Goal: Task Accomplishment & Management: Manage account settings

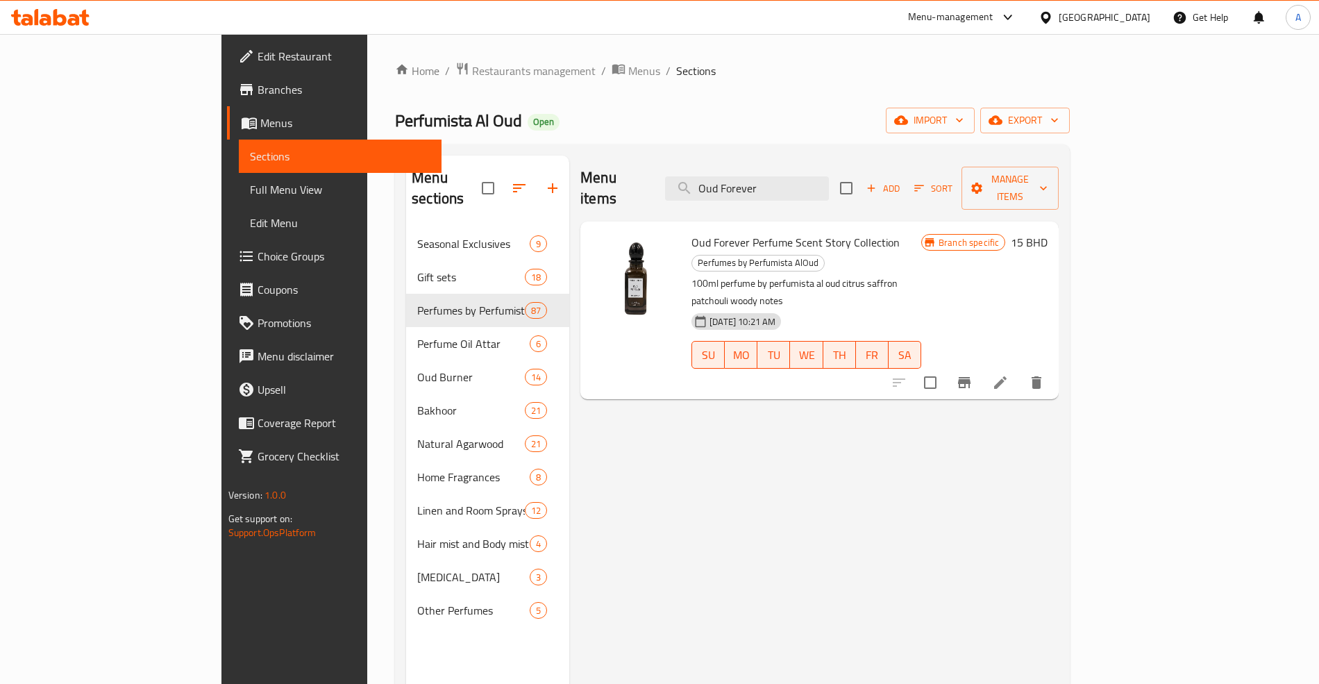
click at [1059, 15] on div at bounding box center [1049, 17] width 20 height 15
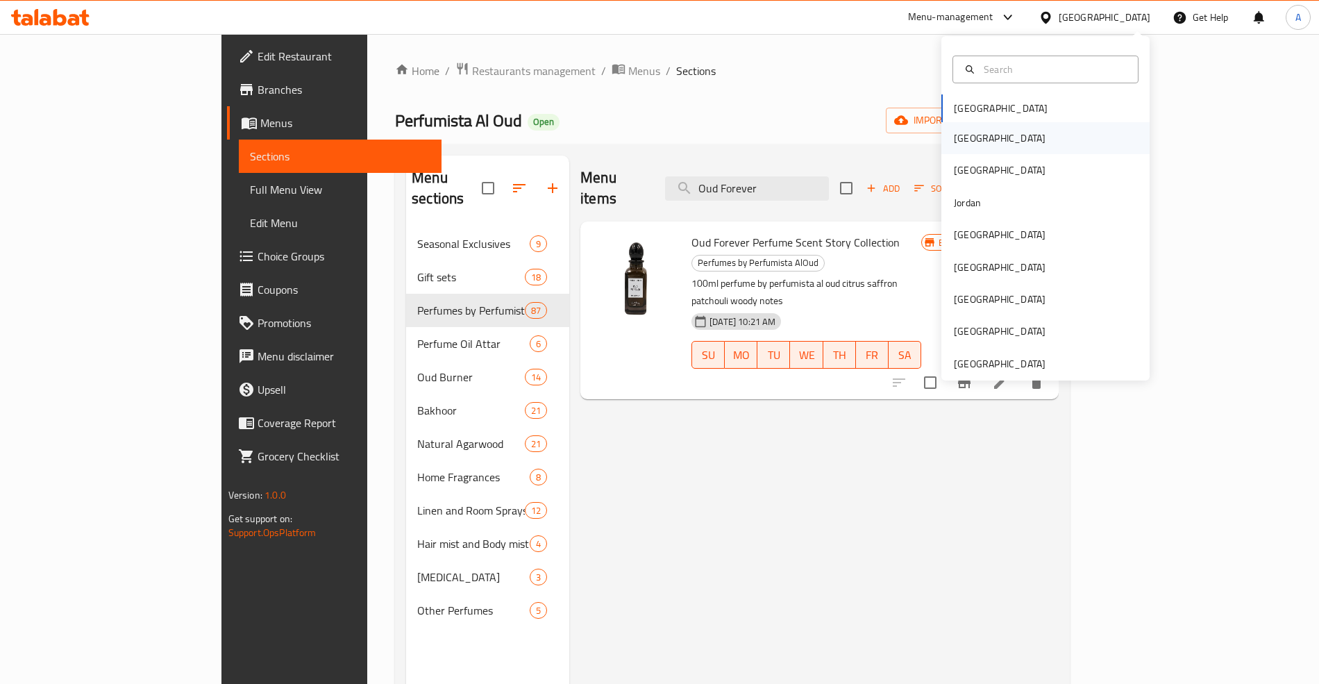
click at [958, 133] on div "[GEOGRAPHIC_DATA]" at bounding box center [1000, 138] width 92 height 15
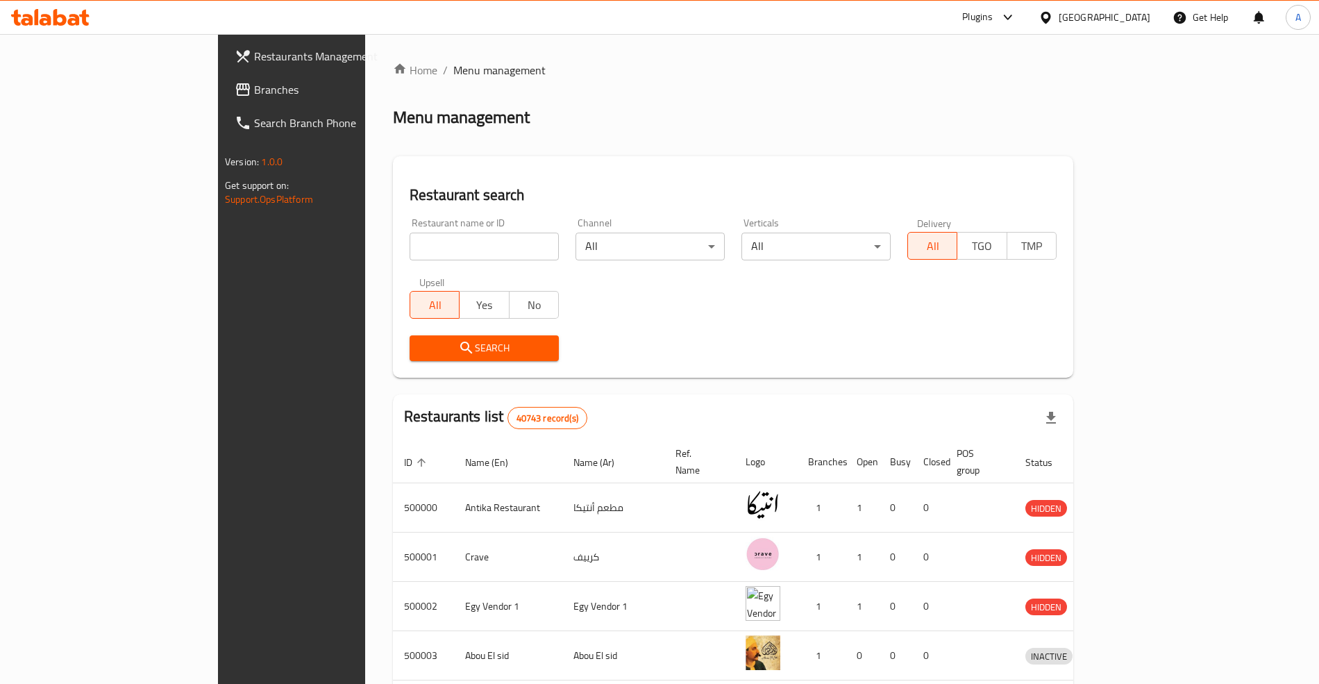
click at [398, 240] on div "Home / Menu management Menu management Restaurant search Restaurant name or ID …" at bounding box center [733, 543] width 680 height 962
click at [410, 240] on input "search" at bounding box center [484, 247] width 149 height 28
paste input "618936"
type input "618936"
click at [461, 212] on div "Restaurant name or ID 618936 Restaurant name or ID" at bounding box center [484, 239] width 166 height 59
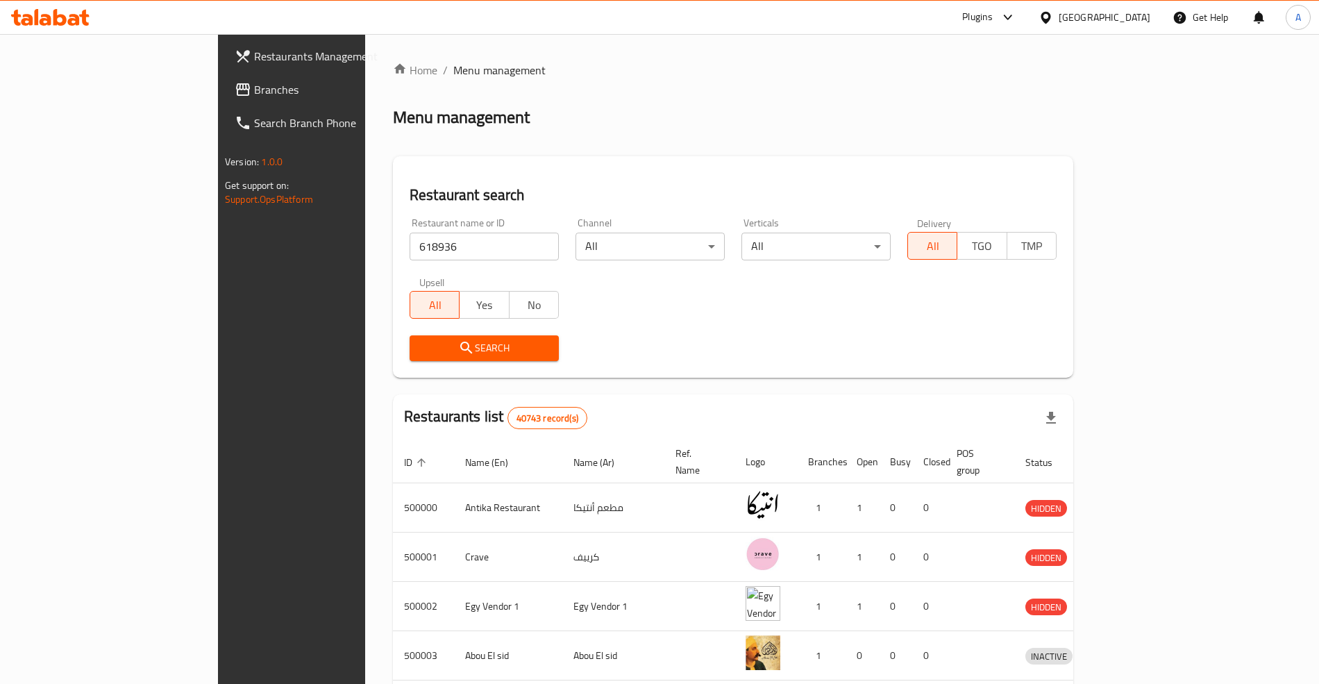
click at [442, 343] on span "Search" at bounding box center [484, 348] width 127 height 17
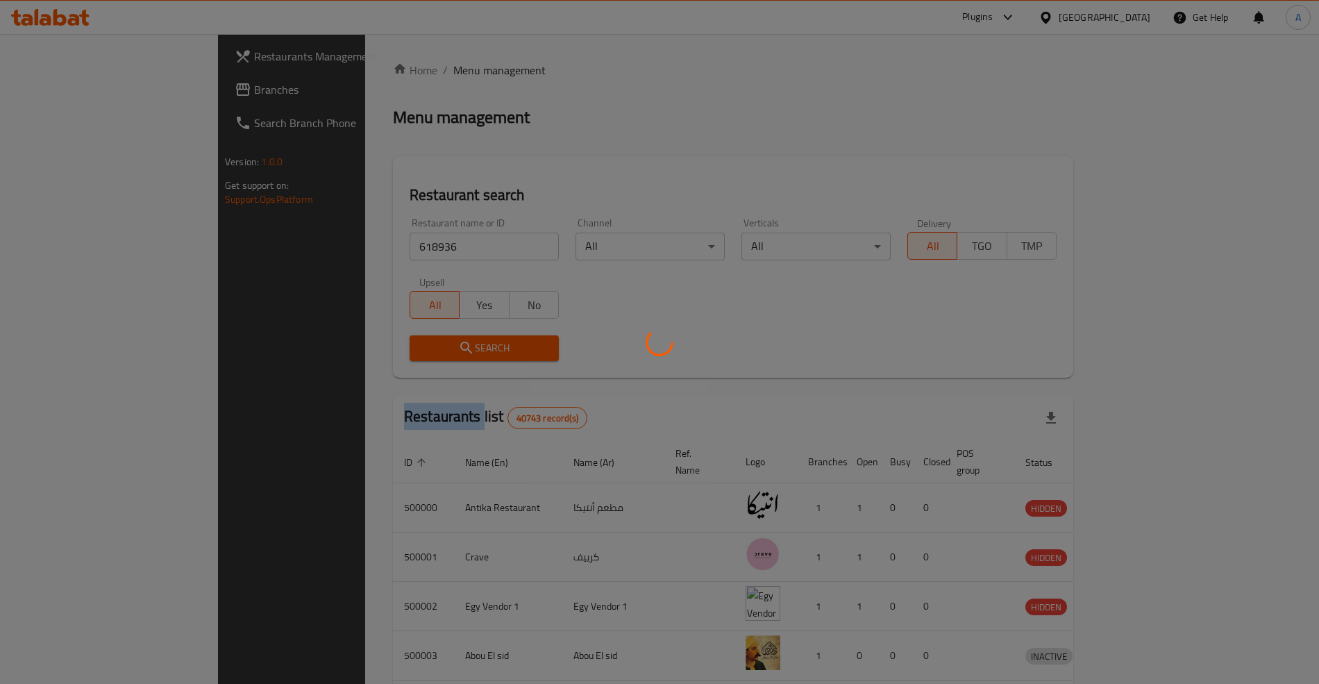
click at [442, 343] on div at bounding box center [659, 342] width 1319 height 684
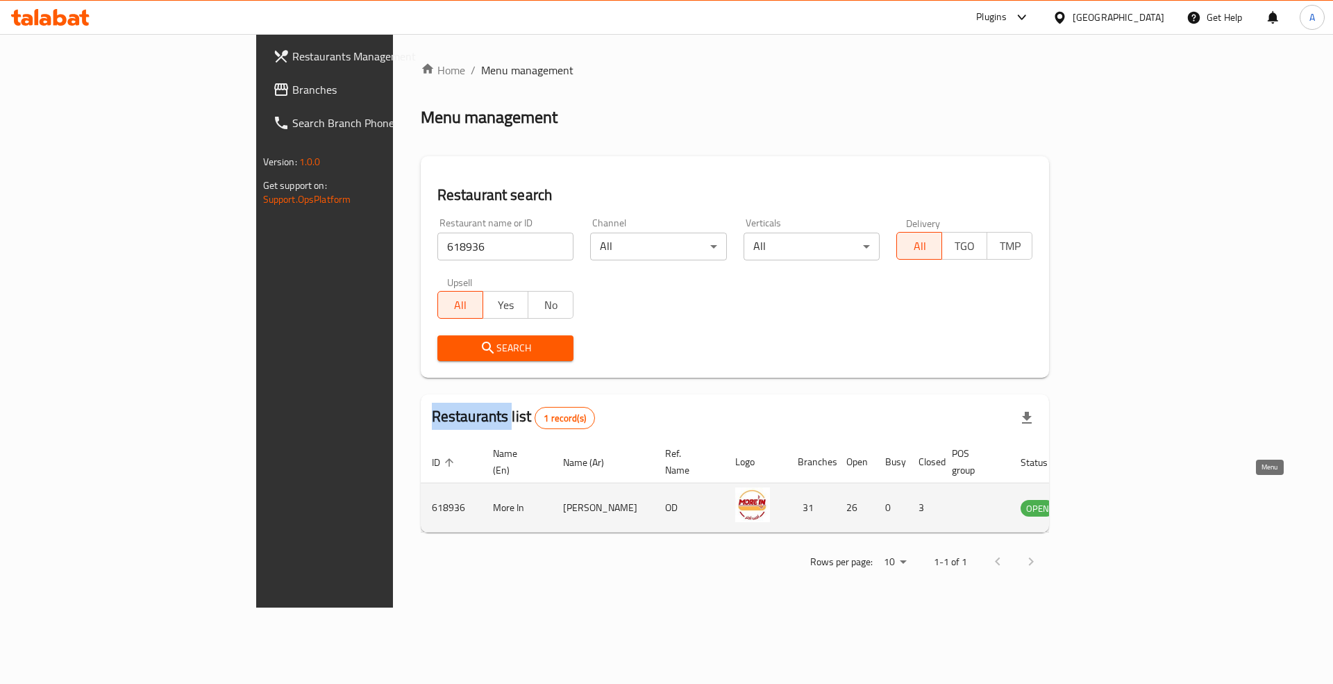
click at [1110, 503] on icon "enhanced table" at bounding box center [1101, 509] width 15 height 12
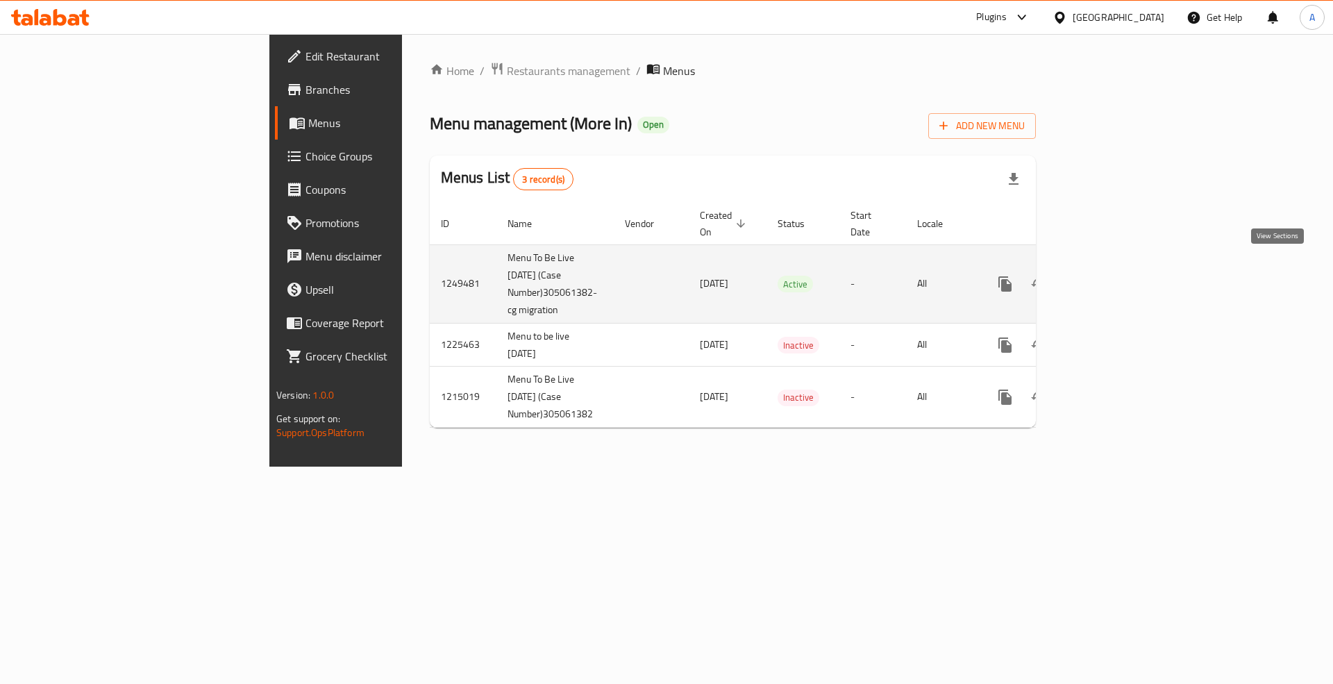
click at [1114, 276] on icon "enhanced table" at bounding box center [1105, 284] width 17 height 17
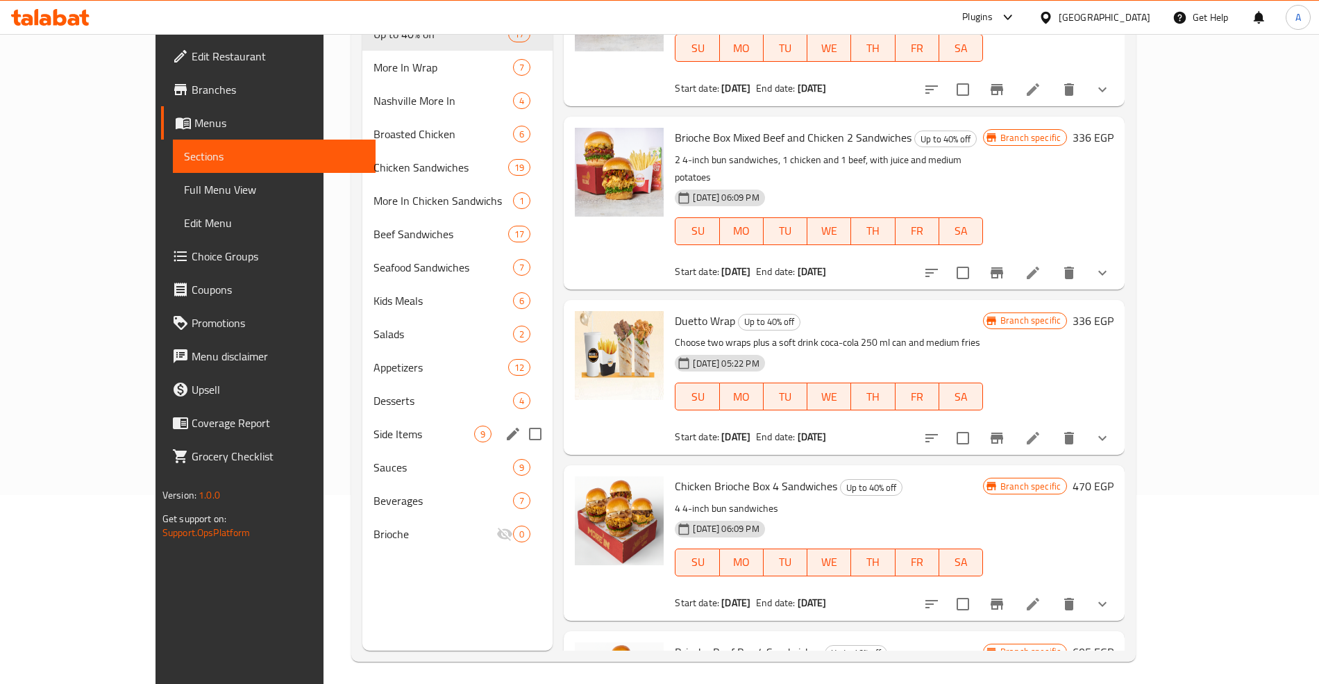
scroll to position [195, 0]
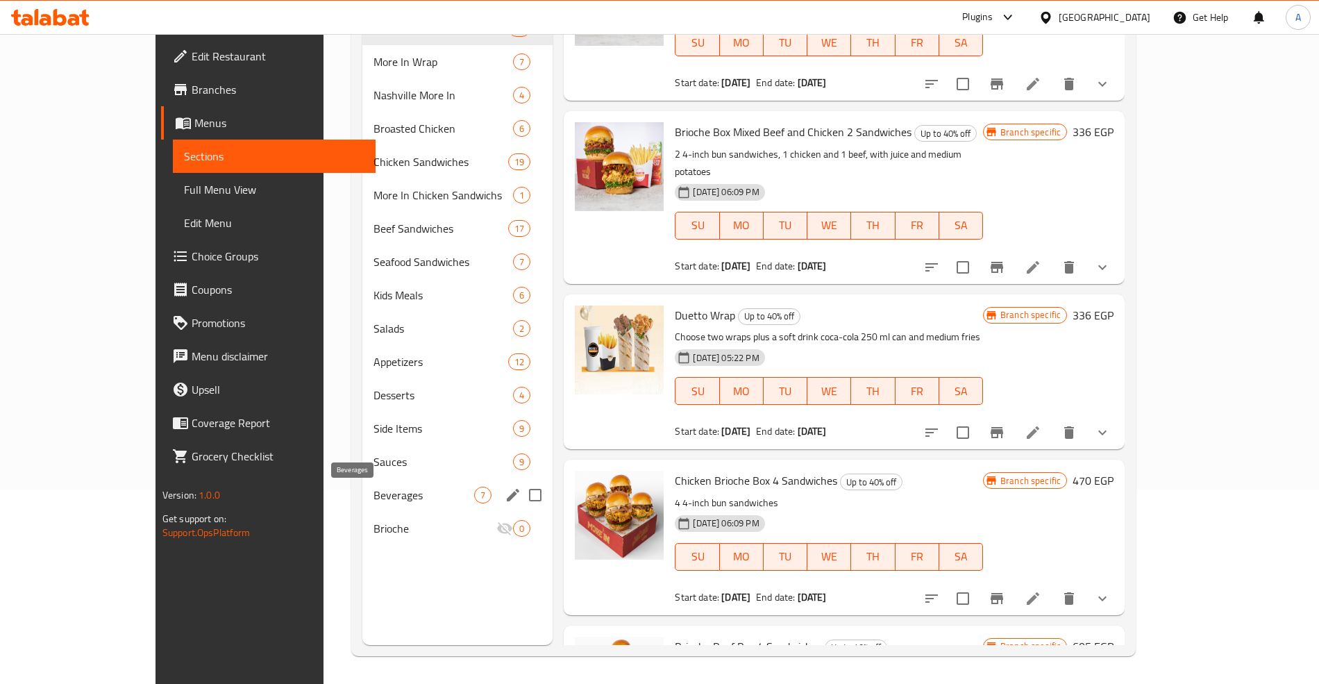
drag, startPoint x: 333, startPoint y: 492, endPoint x: 358, endPoint y: 500, distance: 26.3
click at [374, 492] on span "Beverages" at bounding box center [424, 495] width 101 height 17
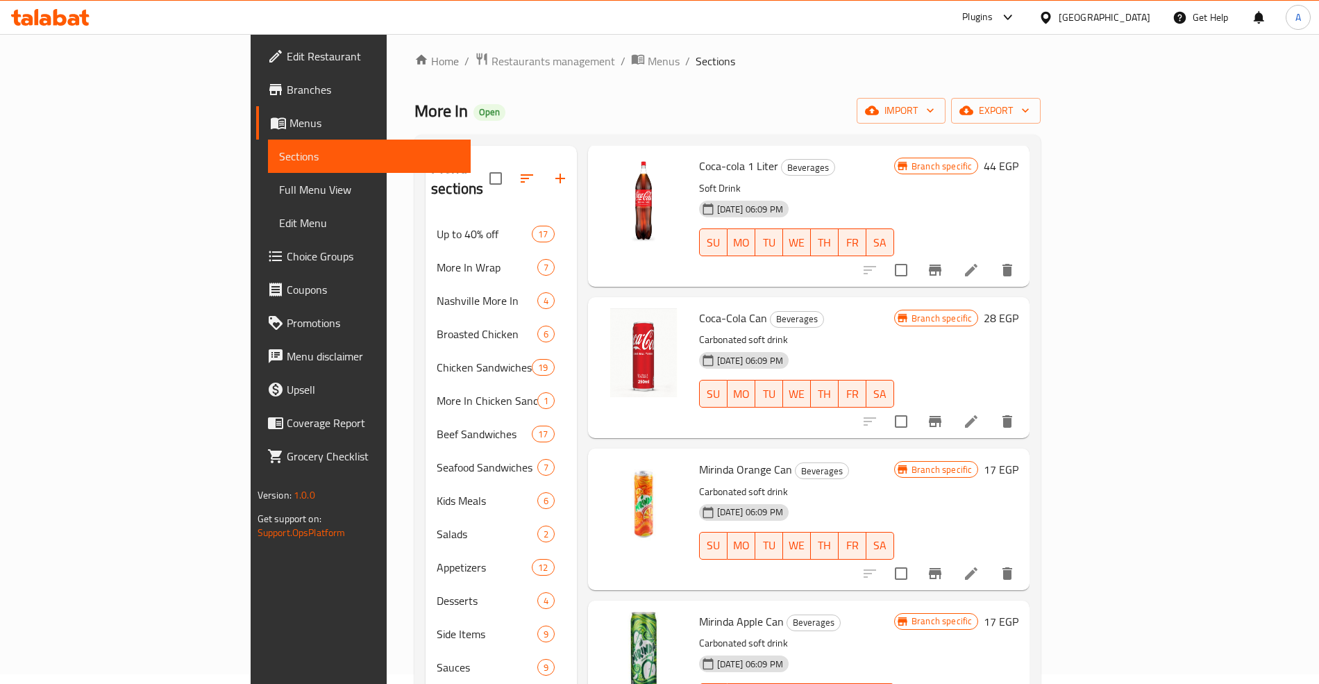
scroll to position [185, 0]
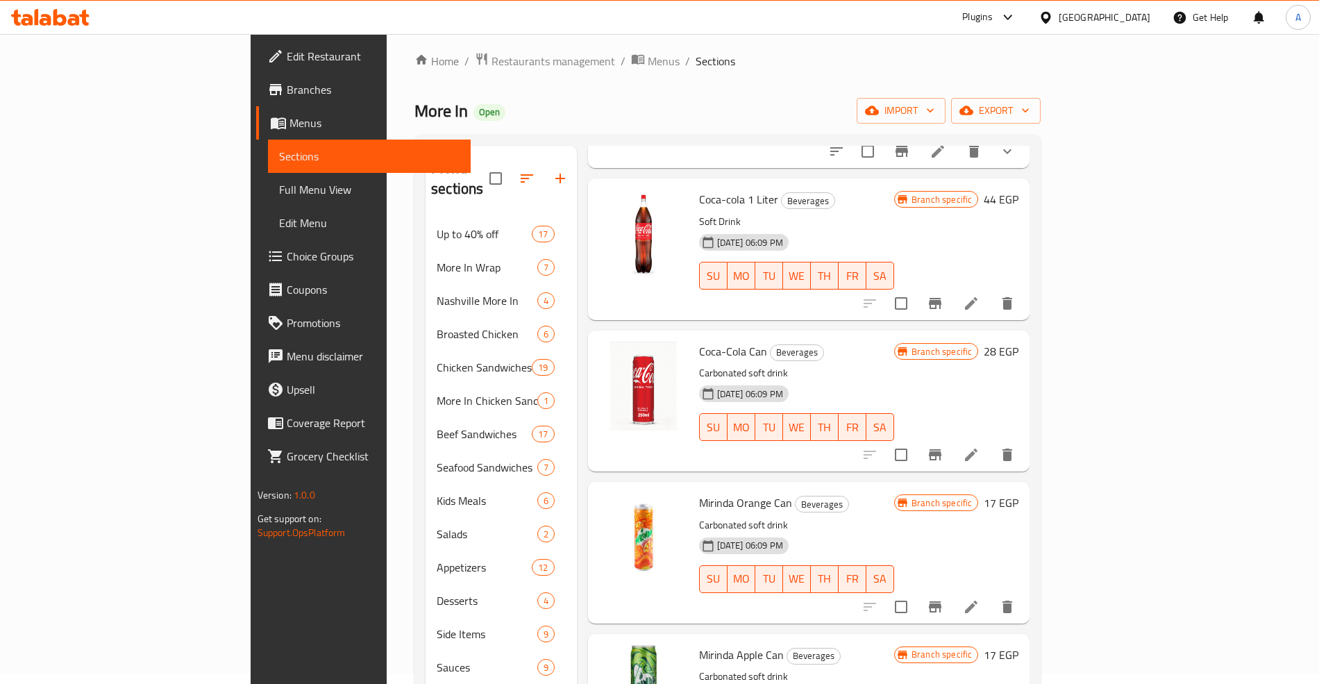
click at [699, 341] on span "Coca-Cola Can" at bounding box center [733, 351] width 68 height 21
copy span "Cola"
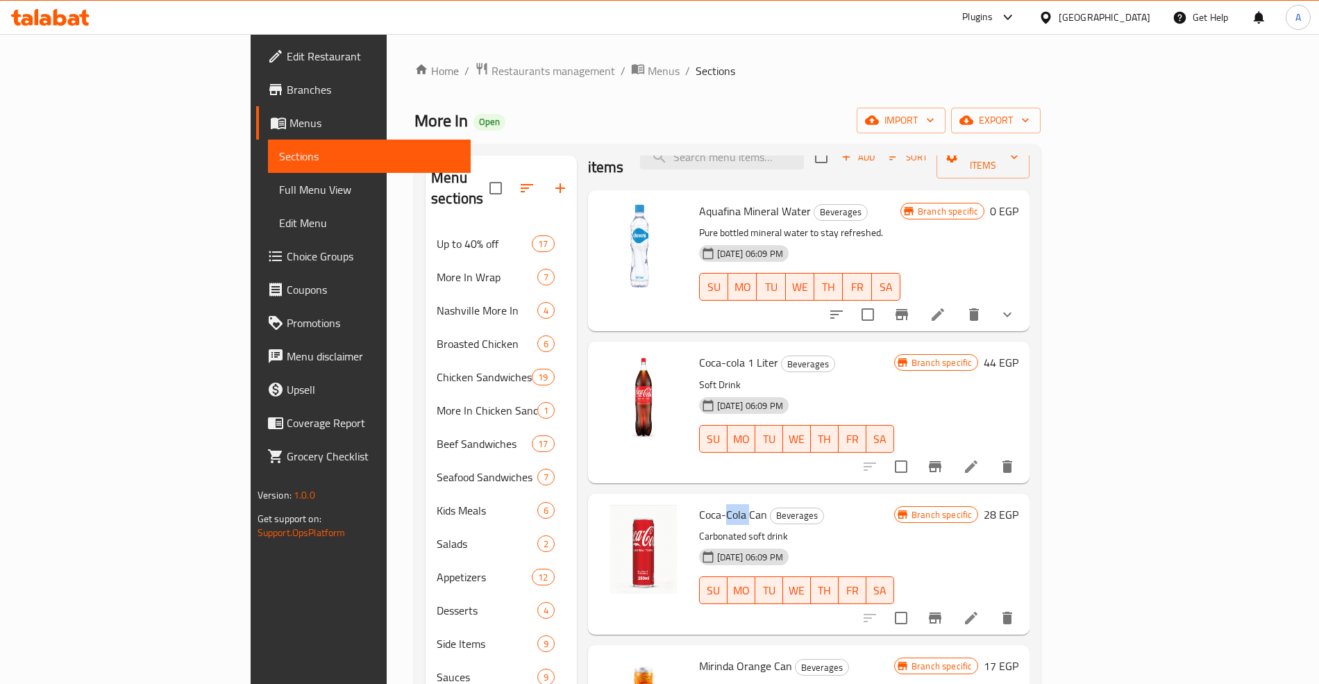
scroll to position [0, 0]
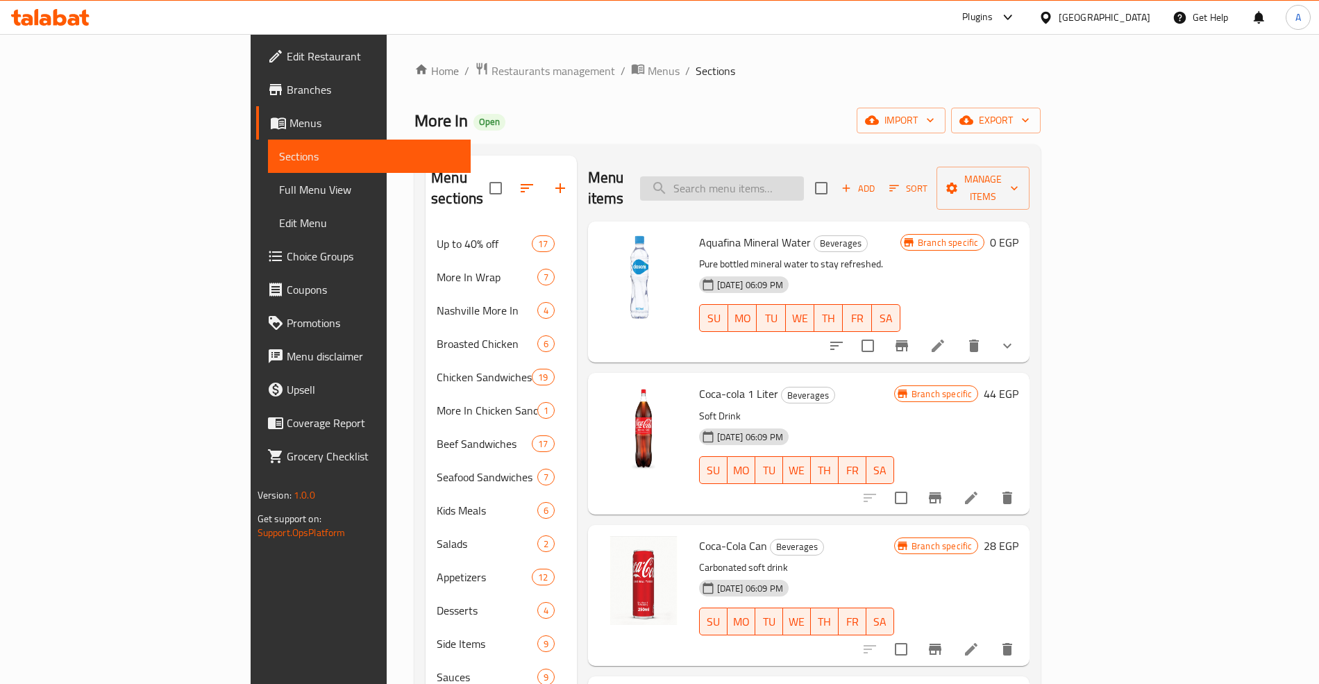
click at [804, 187] on input "search" at bounding box center [722, 188] width 164 height 24
paste input "Cola"
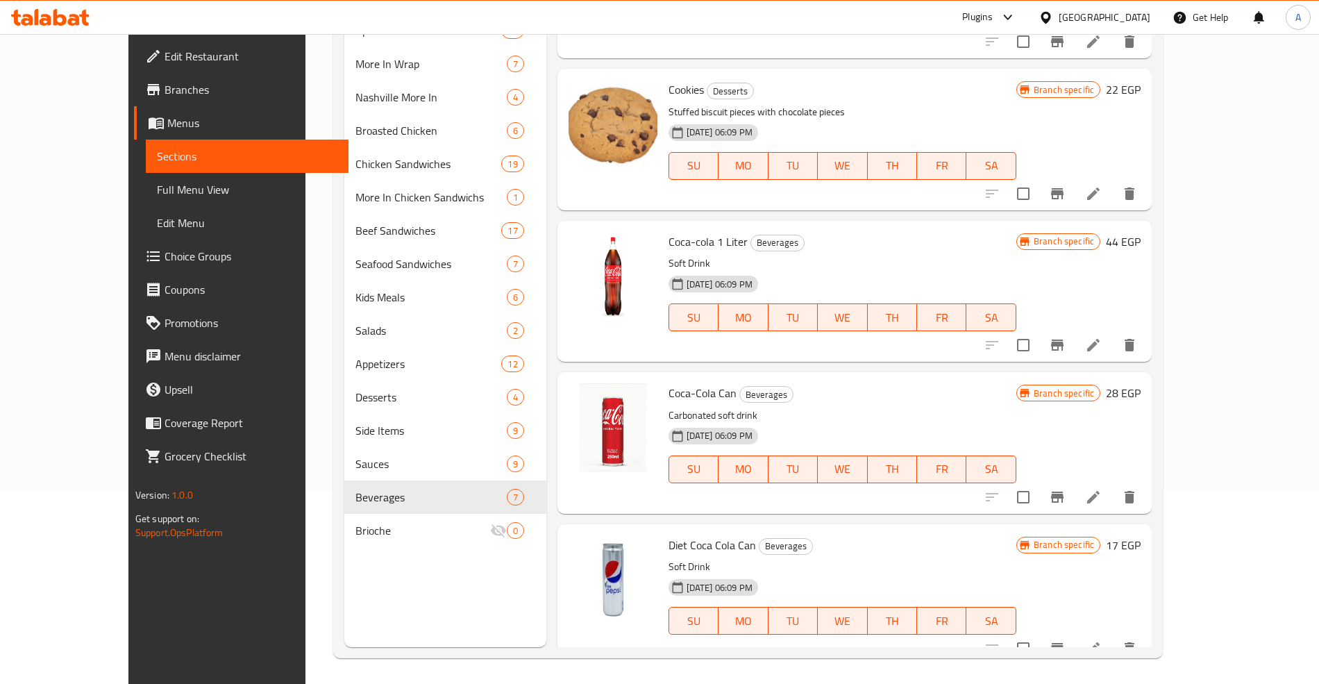
scroll to position [195, 0]
type input "Cola"
